Goal: Navigation & Orientation: Find specific page/section

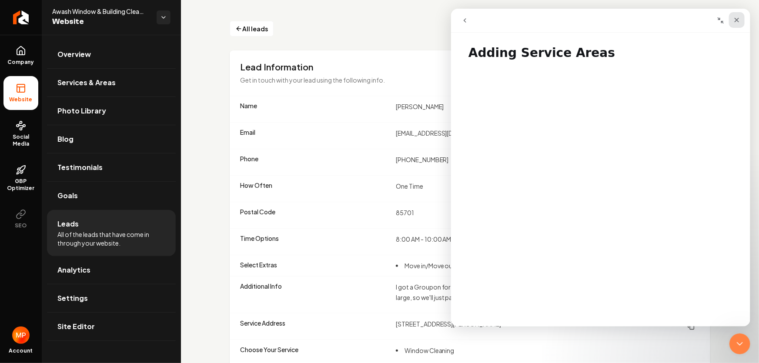
click at [737, 20] on icon "Close" at bounding box center [735, 20] width 7 height 7
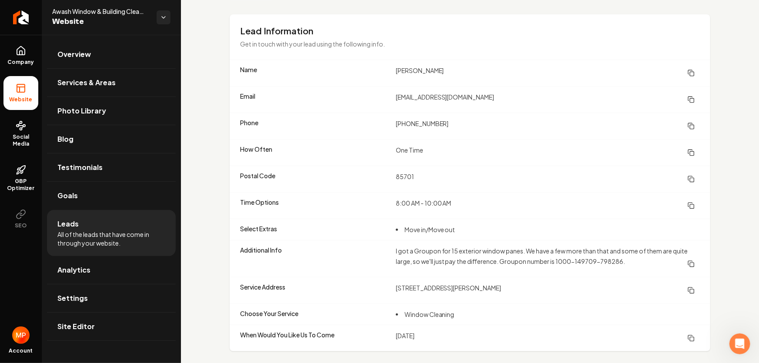
scroll to position [44, 0]
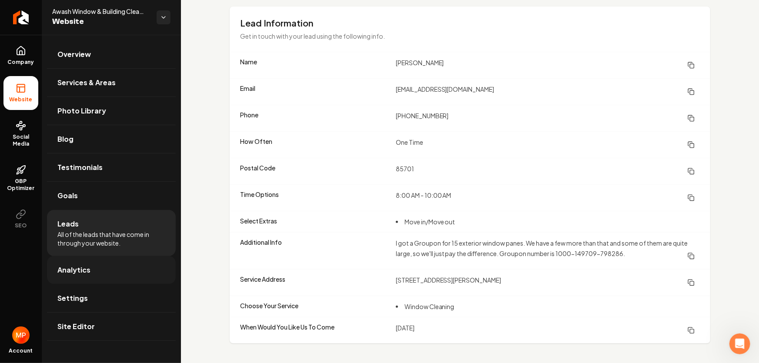
click at [91, 269] on link "Analytics" at bounding box center [111, 270] width 129 height 28
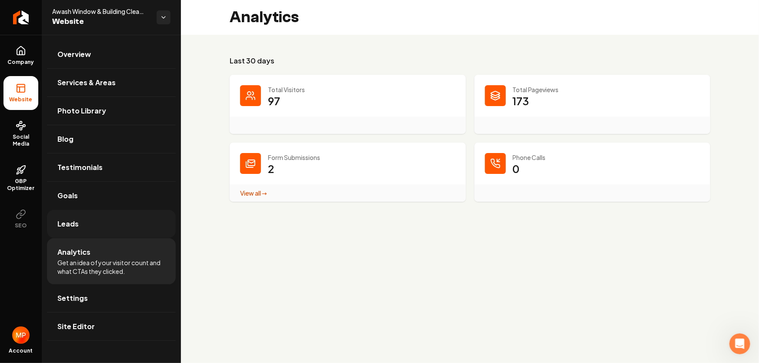
click at [83, 224] on link "Leads" at bounding box center [111, 224] width 129 height 28
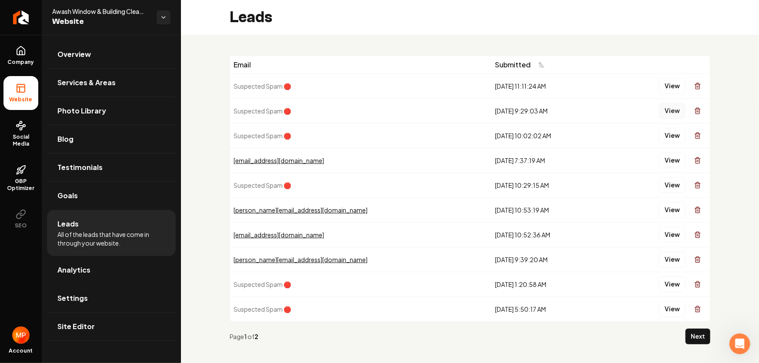
click at [670, 110] on button "View" at bounding box center [672, 111] width 27 height 16
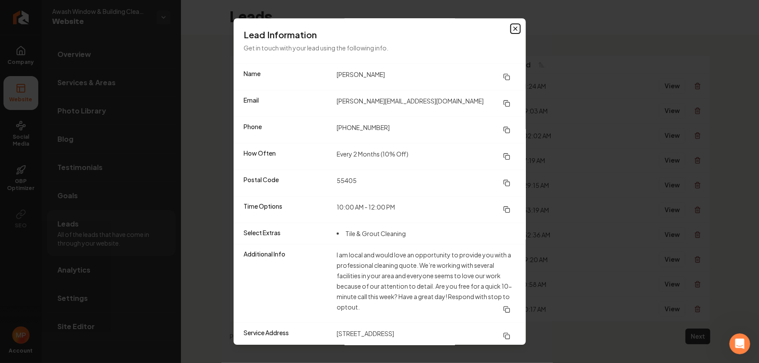
click at [512, 29] on icon "button" at bounding box center [515, 28] width 7 height 7
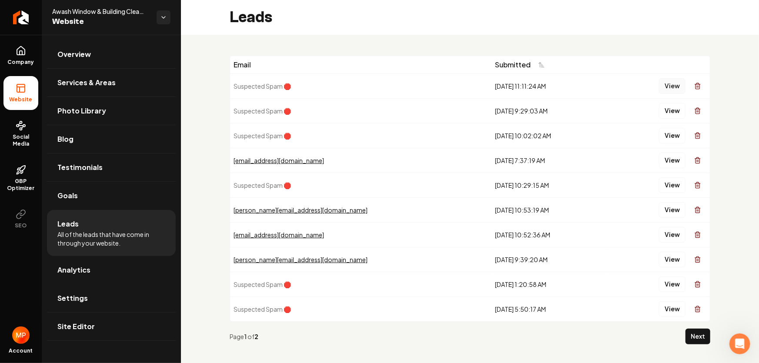
click at [661, 84] on button "View" at bounding box center [672, 86] width 27 height 16
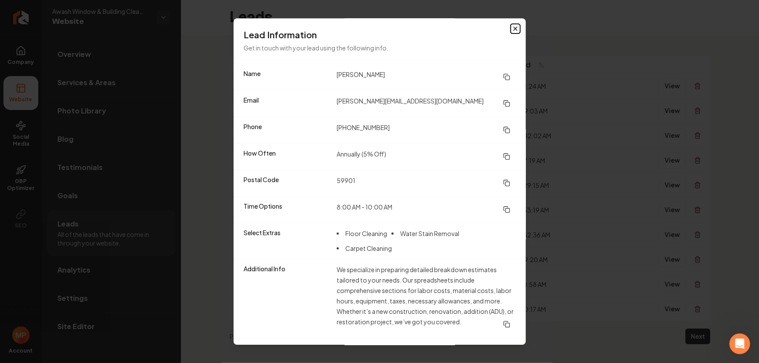
click at [512, 28] on icon "button" at bounding box center [515, 28] width 7 height 7
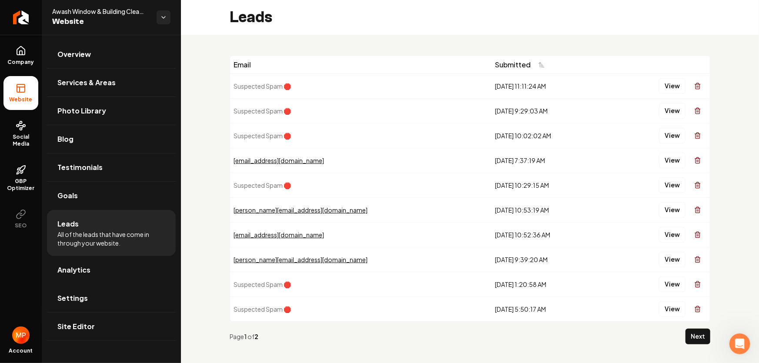
scroll to position [8, 0]
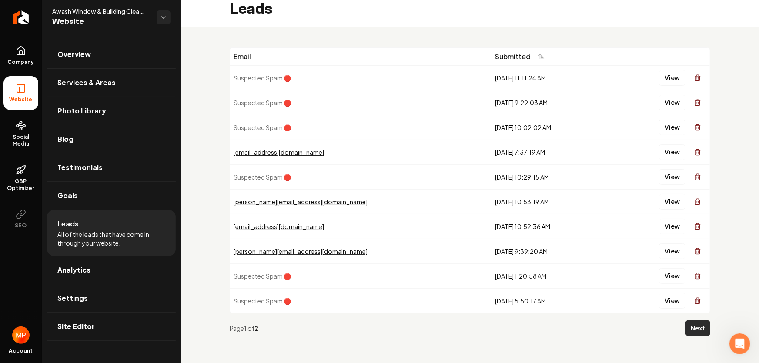
click at [688, 328] on button "Next" at bounding box center [697, 328] width 25 height 16
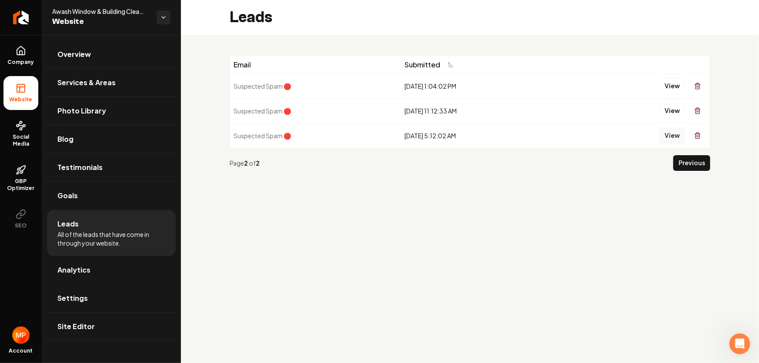
click at [668, 135] on button "View" at bounding box center [672, 136] width 27 height 16
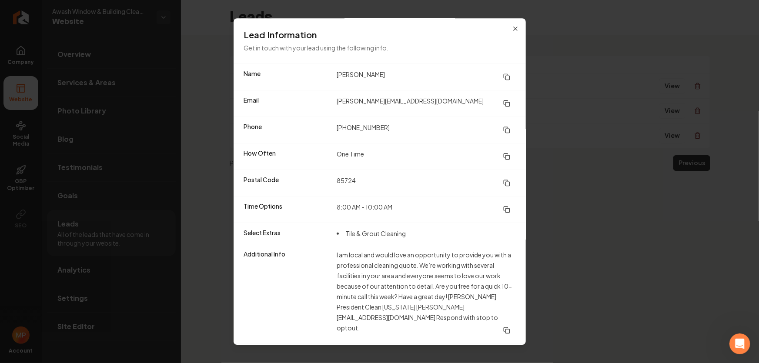
click at [504, 26] on div "Lead Information Get in touch with your lead using the following info." at bounding box center [379, 40] width 292 height 45
click at [513, 28] on div "Lead Information Get in touch with your lead using the following info." at bounding box center [379, 40] width 292 height 45
click at [512, 28] on icon "button" at bounding box center [515, 28] width 7 height 7
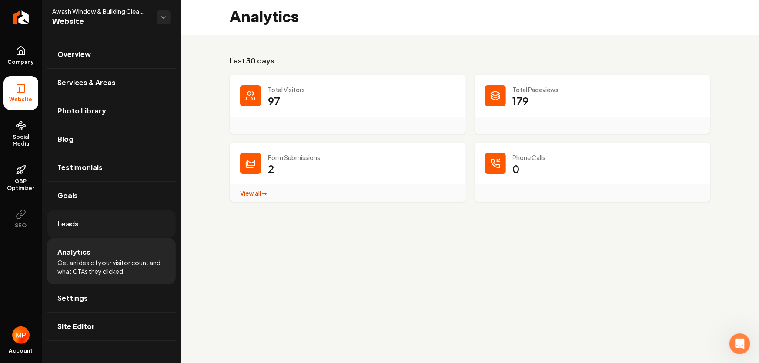
click at [97, 226] on link "Leads" at bounding box center [111, 224] width 129 height 28
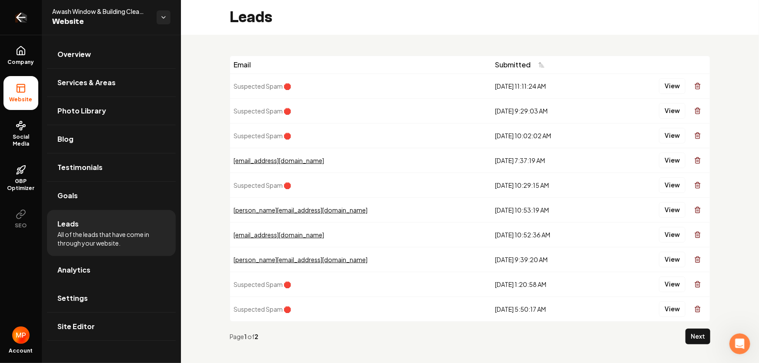
click at [25, 18] on icon "Return to dashboard" at bounding box center [21, 17] width 14 height 14
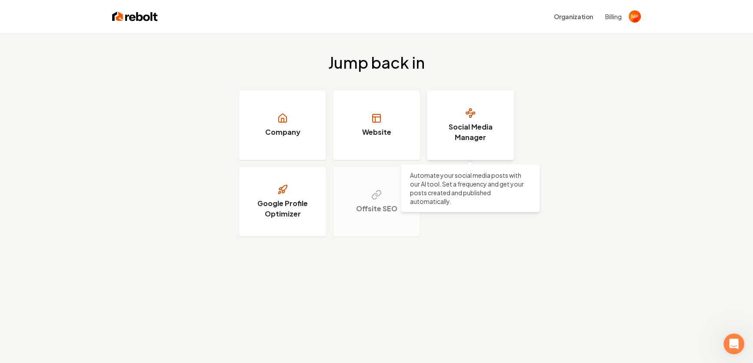
click at [474, 133] on h3 "Social Media Manager" at bounding box center [470, 132] width 65 height 21
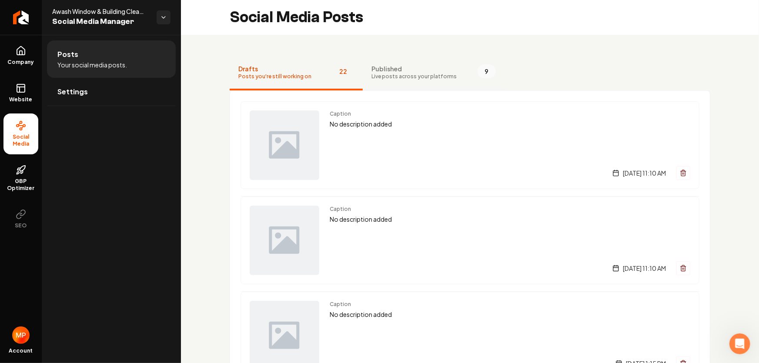
click at [396, 68] on span "Published" at bounding box center [413, 68] width 85 height 9
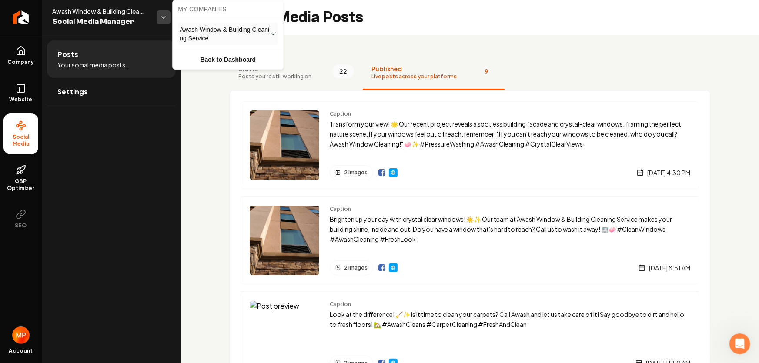
click at [164, 17] on html "Company Website Social Media GBP Optimizer SEO Account Awash Window & Building …" at bounding box center [379, 181] width 759 height 363
click at [206, 57] on link "Back to Dashboard" at bounding box center [227, 60] width 107 height 16
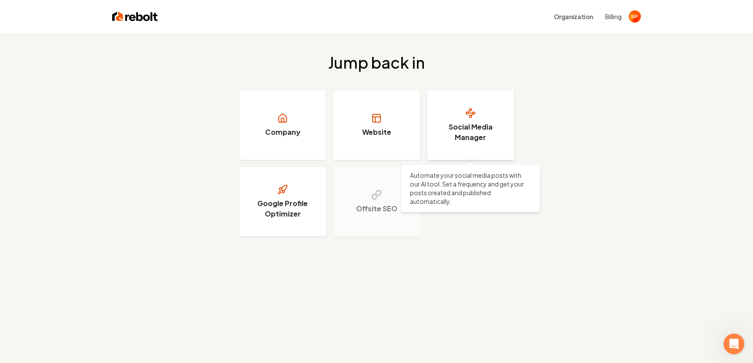
click at [467, 137] on h3 "Social Media Manager" at bounding box center [470, 132] width 65 height 21
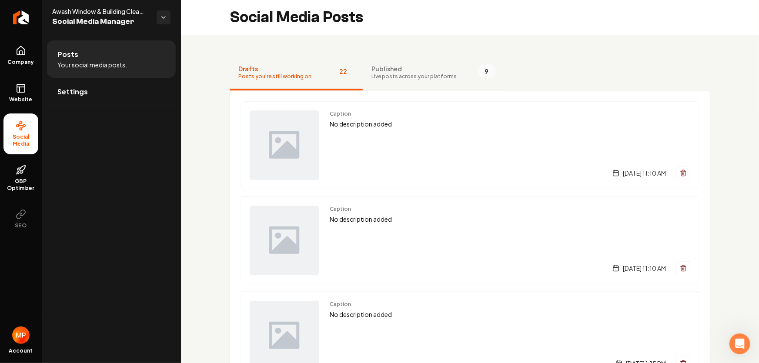
click at [390, 77] on span "Live posts across your platforms" at bounding box center [413, 76] width 85 height 7
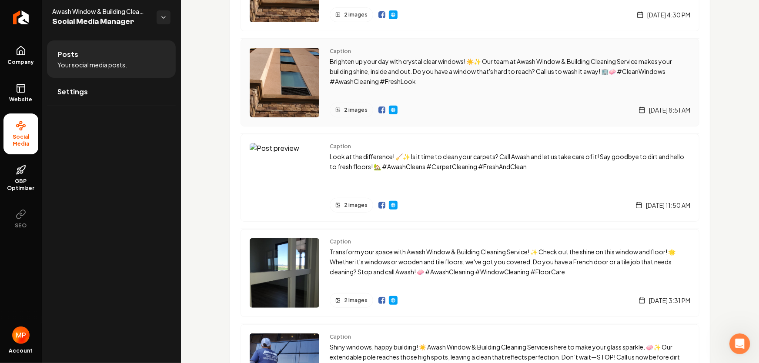
scroll to position [197, 0]
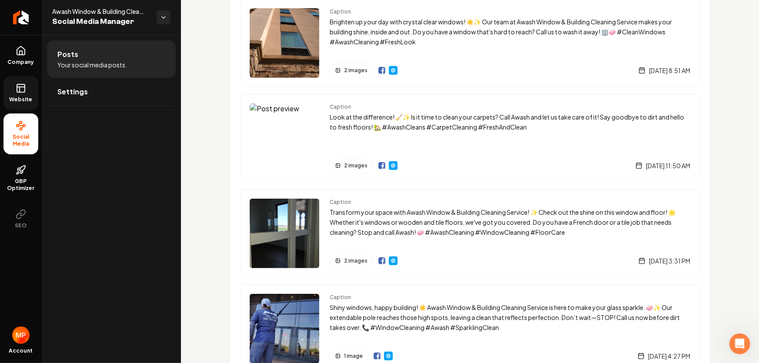
click at [21, 90] on icon at bounding box center [21, 88] width 10 height 10
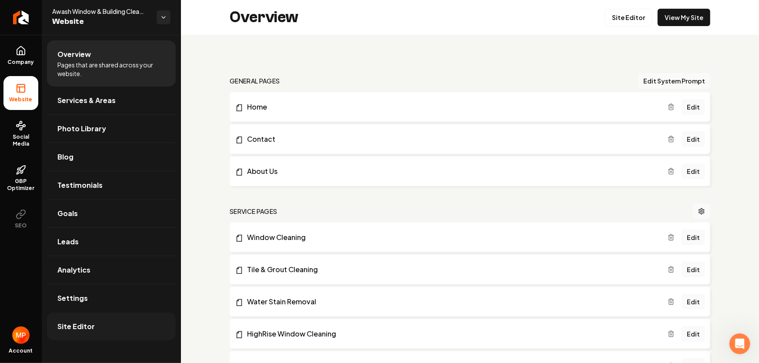
click at [79, 326] on span "Site Editor" at bounding box center [75, 326] width 37 height 10
